Goal: Task Accomplishment & Management: Manage account settings

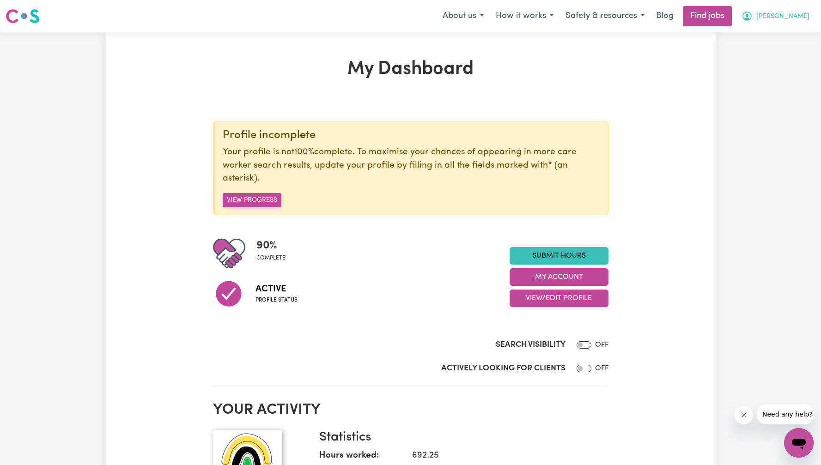
click at [786, 13] on span "[PERSON_NAME]" at bounding box center [782, 17] width 53 height 10
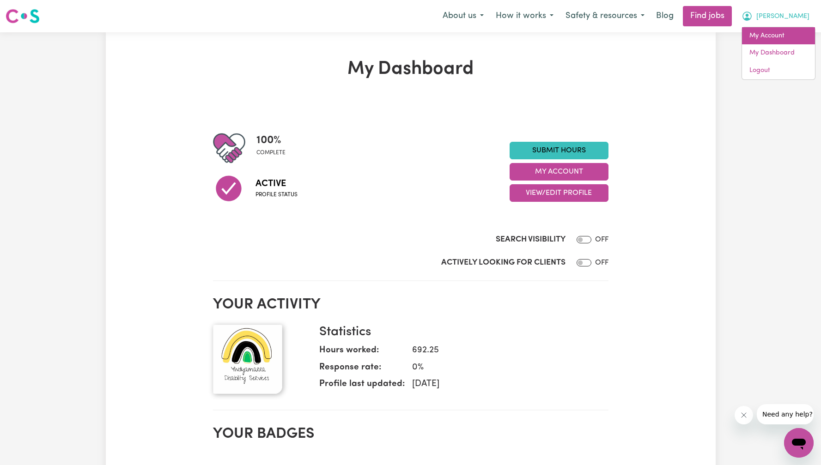
click at [781, 37] on link "My Account" at bounding box center [778, 36] width 73 height 18
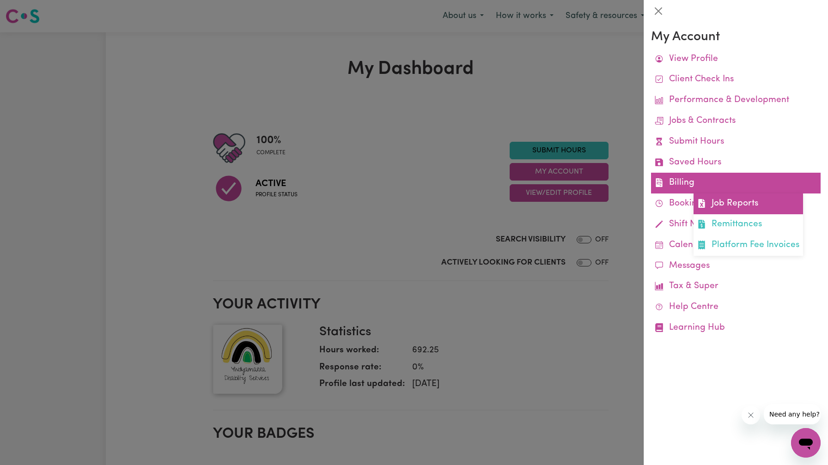
click at [713, 204] on link "Job Reports" at bounding box center [747, 204] width 109 height 21
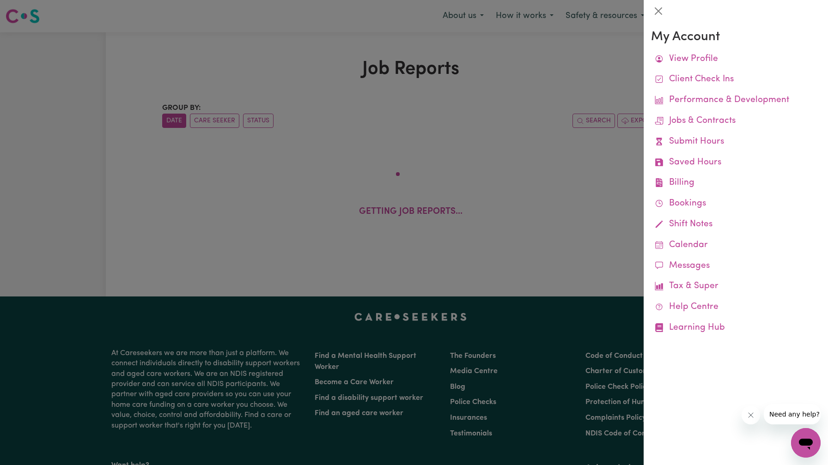
click at [567, 194] on div at bounding box center [414, 232] width 828 height 465
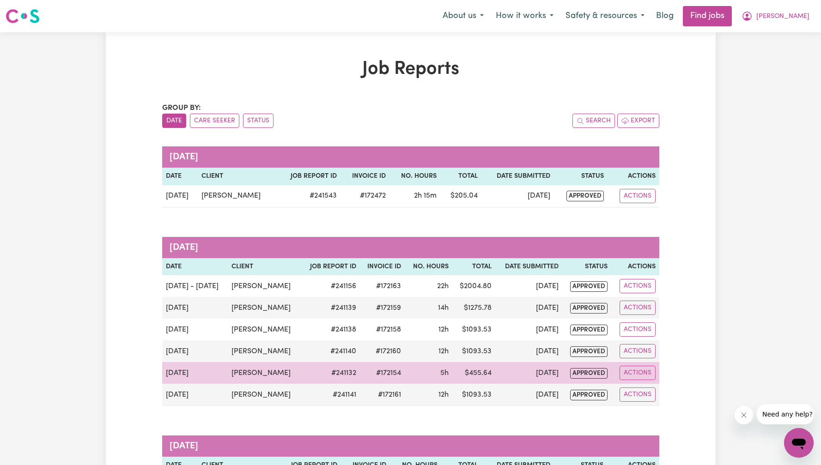
click at [476, 379] on td "$ 455.64" at bounding box center [473, 373] width 43 height 22
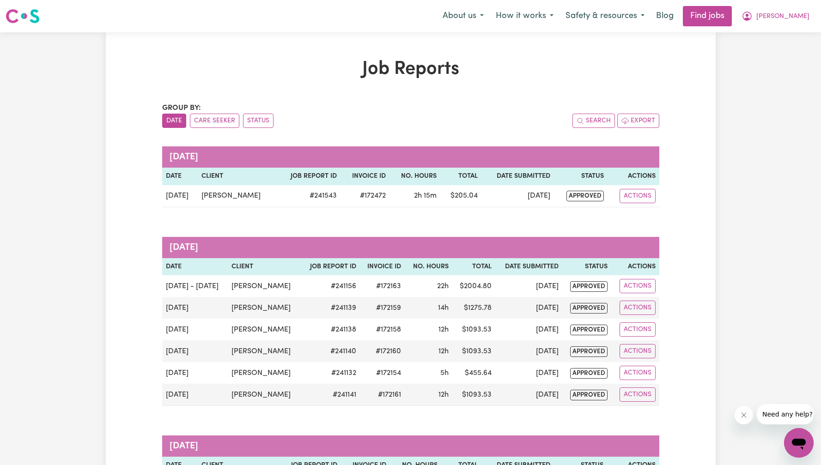
click at [790, 11] on button "[PERSON_NAME]" at bounding box center [775, 15] width 80 height 19
click at [776, 68] on link "Logout" at bounding box center [778, 71] width 73 height 18
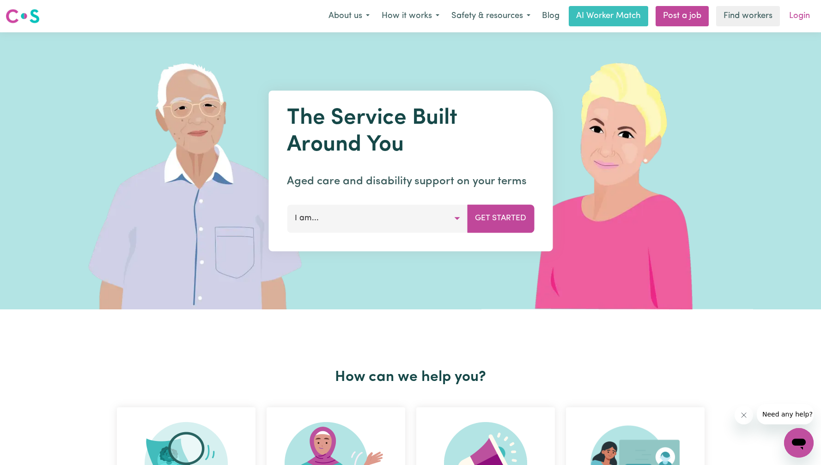
click at [797, 21] on link "Login" at bounding box center [799, 16] width 32 height 20
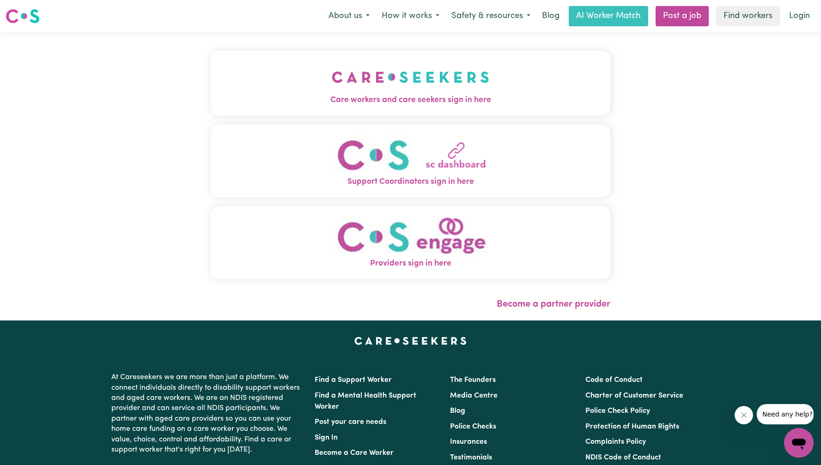
click at [440, 91] on img "Care workers and care seekers sign in here" at bounding box center [411, 77] width 158 height 34
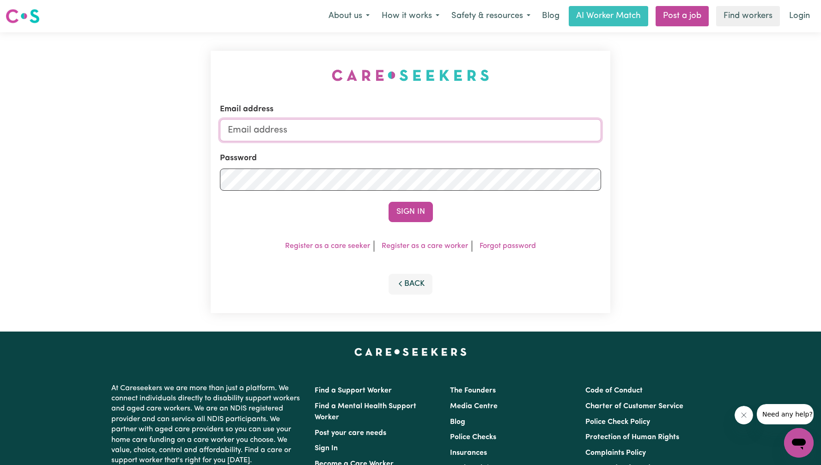
click at [418, 135] on input "Email address" at bounding box center [410, 130] width 381 height 22
type input "[EMAIL_ADDRESS][DOMAIN_NAME]"
click at [415, 215] on button "Sign In" at bounding box center [410, 212] width 44 height 20
